Goal: Find specific page/section: Find specific page/section

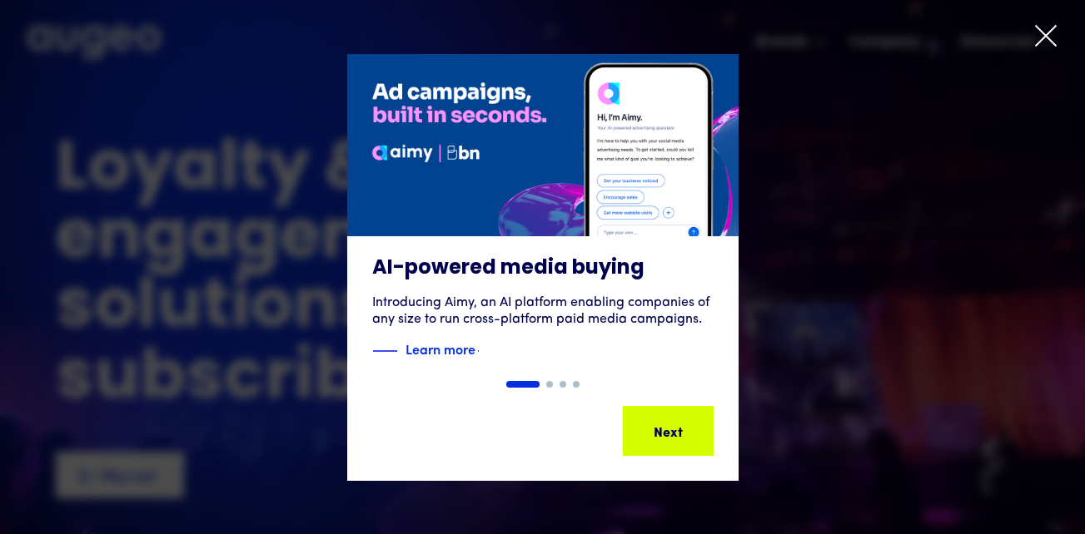
click at [1048, 42] on icon at bounding box center [1045, 35] width 25 height 25
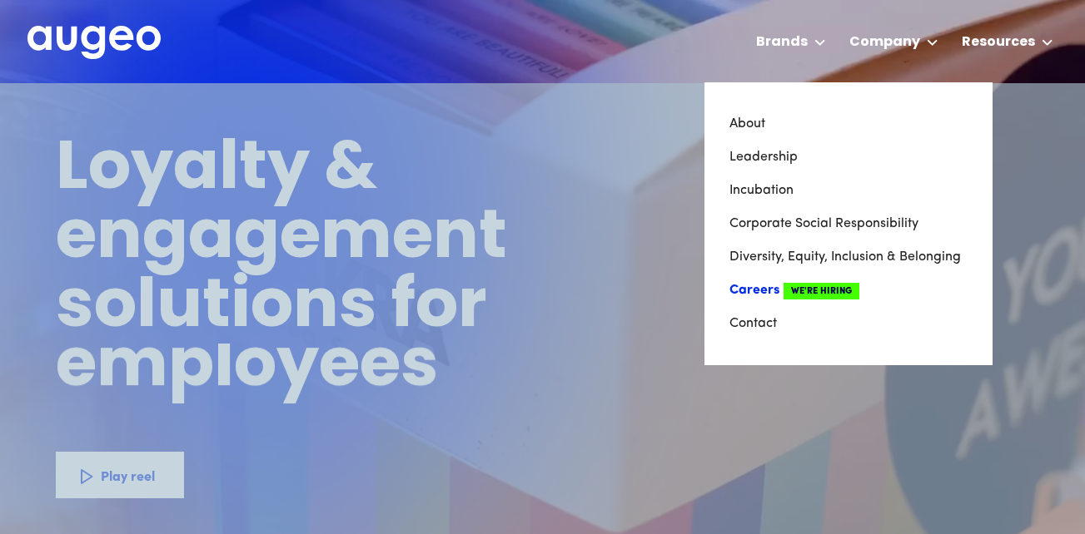
click at [767, 287] on link "Careers We're Hiring" at bounding box center [848, 290] width 238 height 33
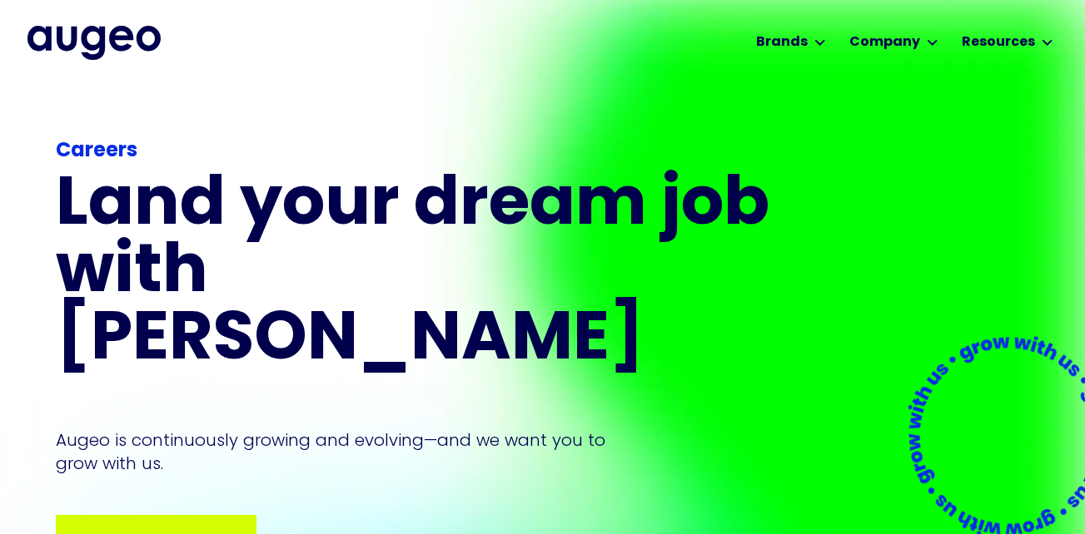
click at [166, 530] on div "Browse open positions Browse open positions Browse open positions Browse open p…" at bounding box center [205, 540] width 589 height 20
click at [205, 530] on div "Browse open positions" at bounding box center [274, 540] width 139 height 20
click at [215, 530] on div "Browse open positions" at bounding box center [274, 540] width 139 height 20
click at [146, 517] on div "Browse open positions Browse open positions Browse open positions Browse open p…" at bounding box center [155, 540] width 197 height 47
